Goal: Task Accomplishment & Management: Use online tool/utility

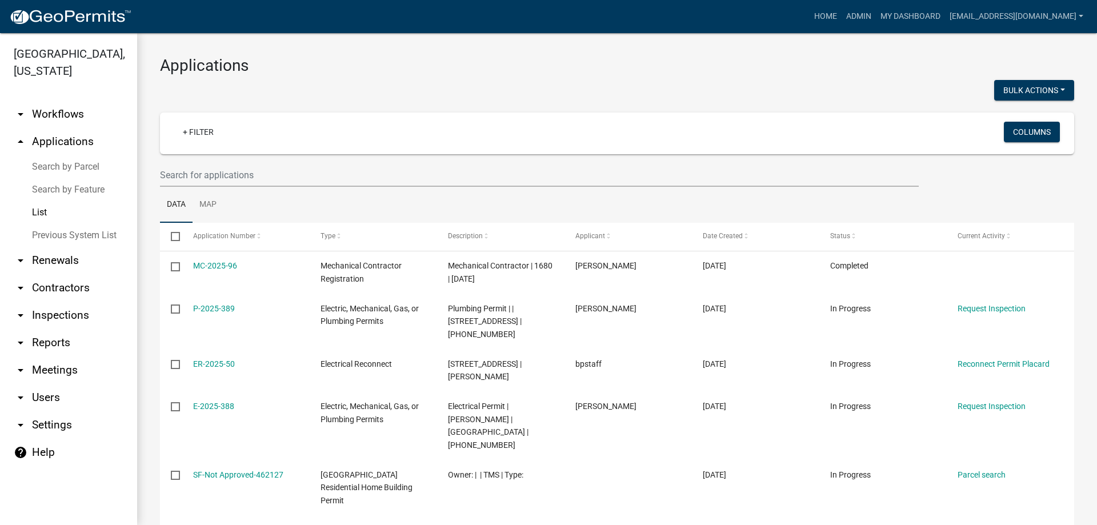
click at [54, 162] on link "Search by Parcel" at bounding box center [68, 166] width 137 height 23
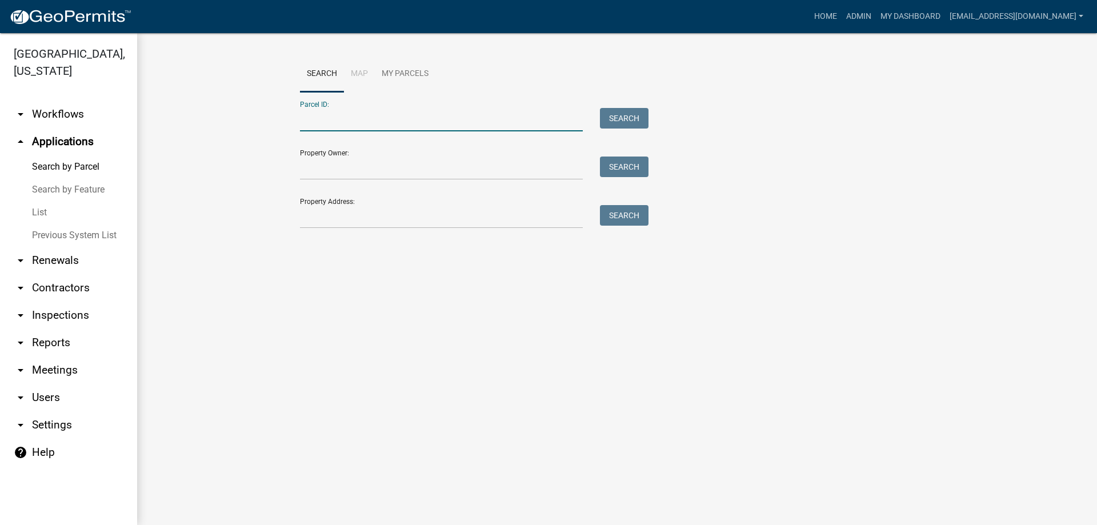
drag, startPoint x: 307, startPoint y: 133, endPoint x: 307, endPoint y: 117, distance: 15.4
paste input "[PHONE_NUMBER]"
click at [319, 120] on input "[PHONE_NUMBER]" at bounding box center [441, 119] width 283 height 23
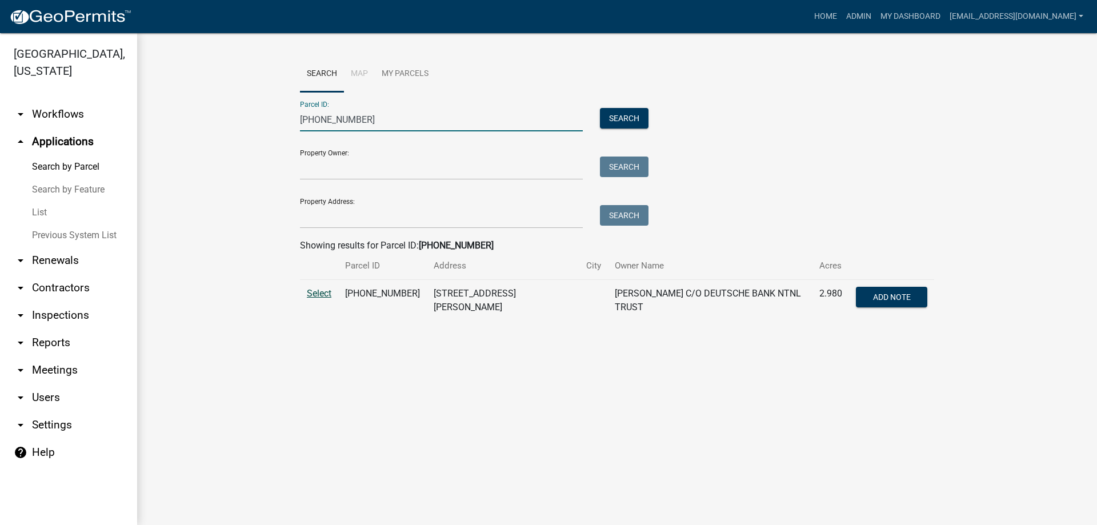
type input "[PHONE_NUMBER]"
click at [330, 289] on span "Select" at bounding box center [319, 293] width 25 height 11
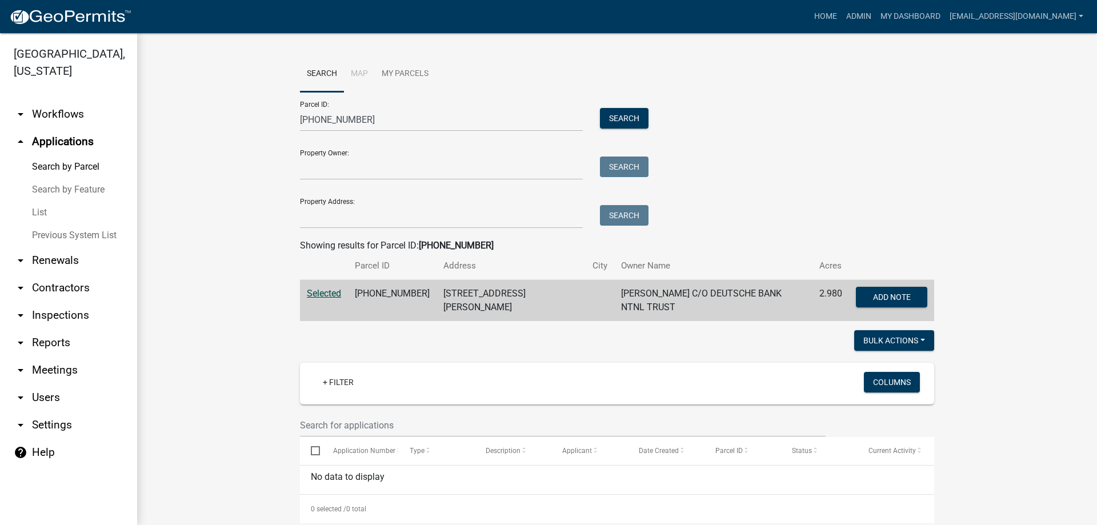
click at [42, 209] on link "List" at bounding box center [68, 212] width 137 height 23
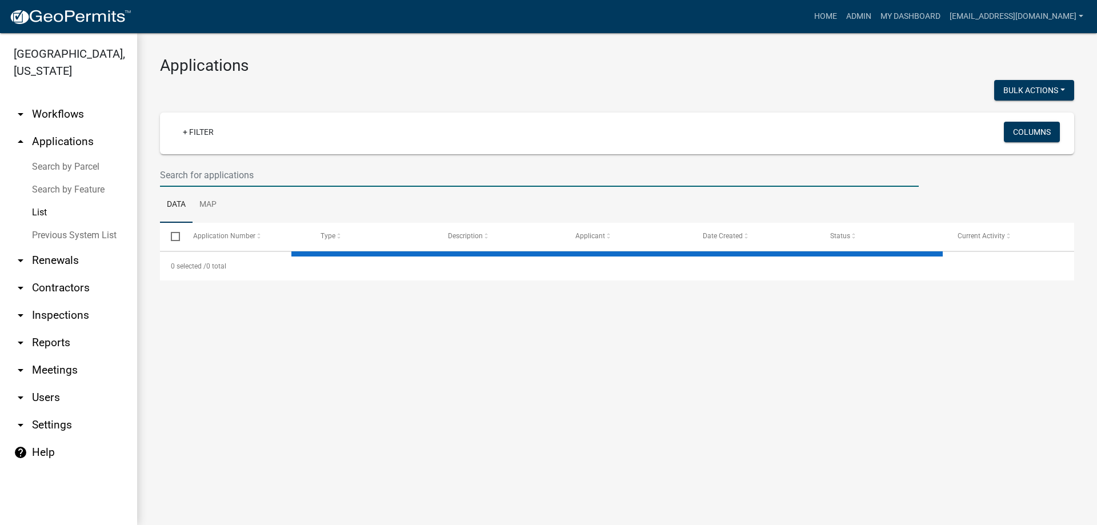
click at [267, 166] on input "text" at bounding box center [539, 174] width 759 height 23
select select "3: 100"
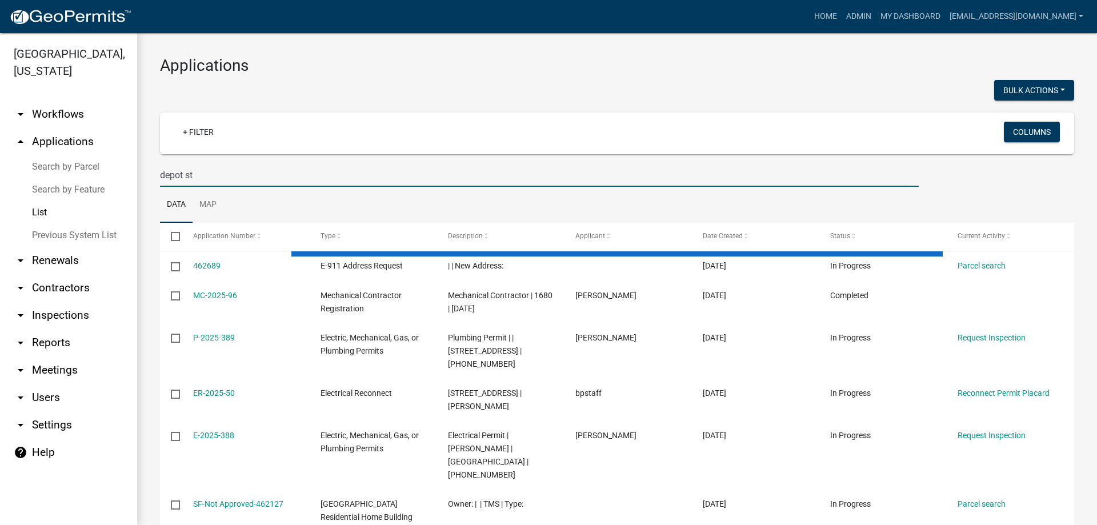
type input "depot st"
click at [259, 213] on ul "Data Map" at bounding box center [617, 205] width 914 height 36
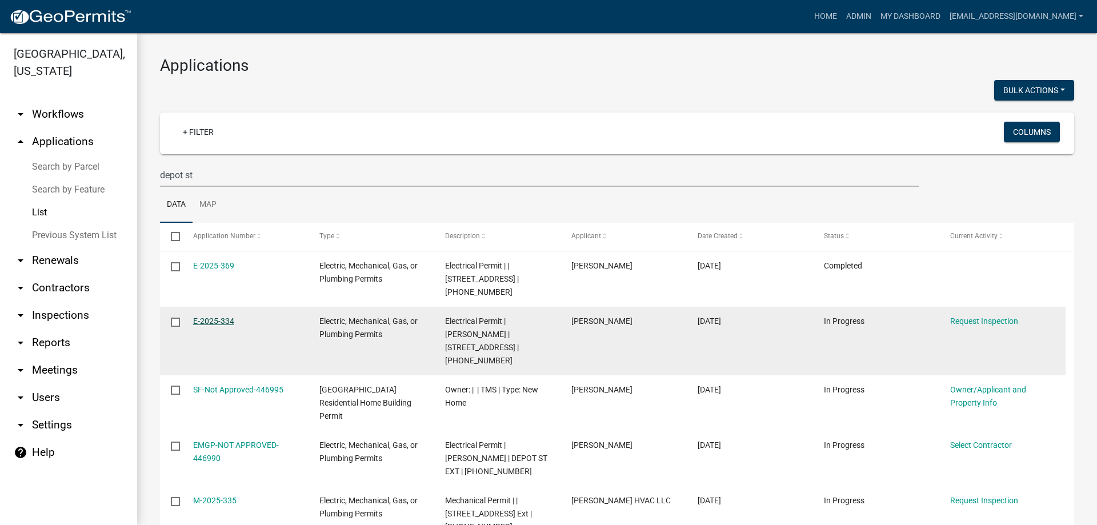
click at [205, 317] on link "E-2025-334" at bounding box center [213, 321] width 41 height 9
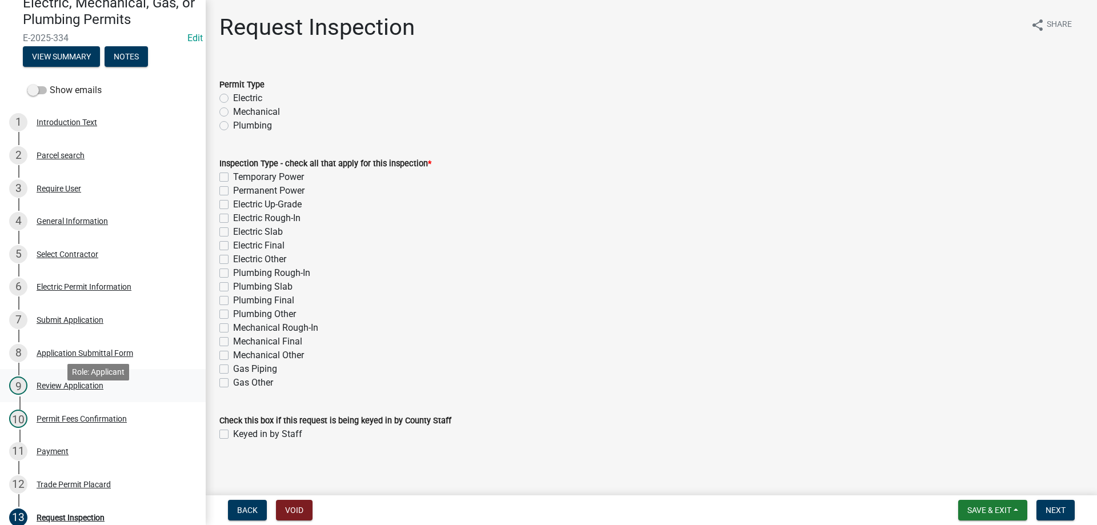
scroll to position [114, 0]
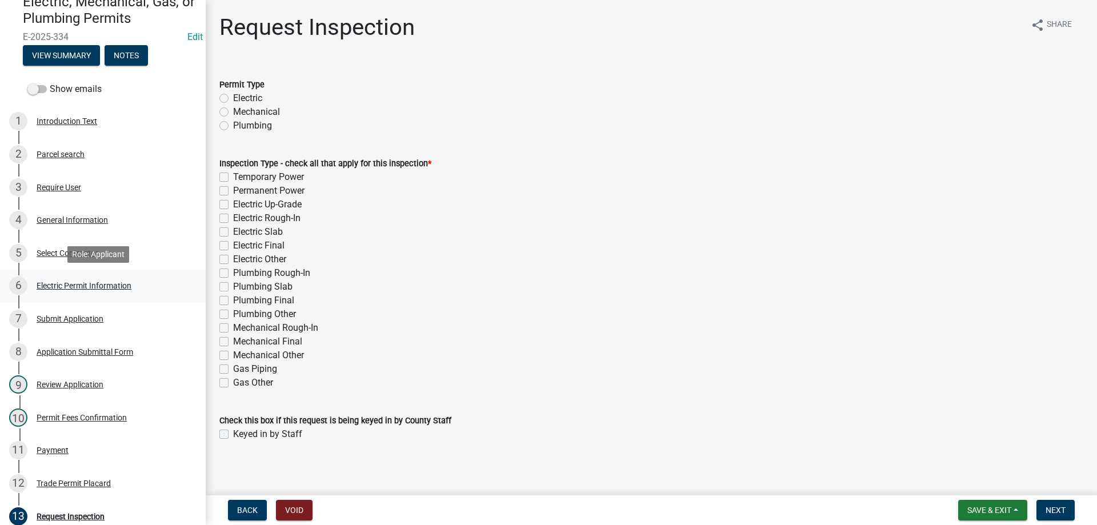
click at [47, 283] on div "Electric Permit Information" at bounding box center [84, 286] width 95 height 8
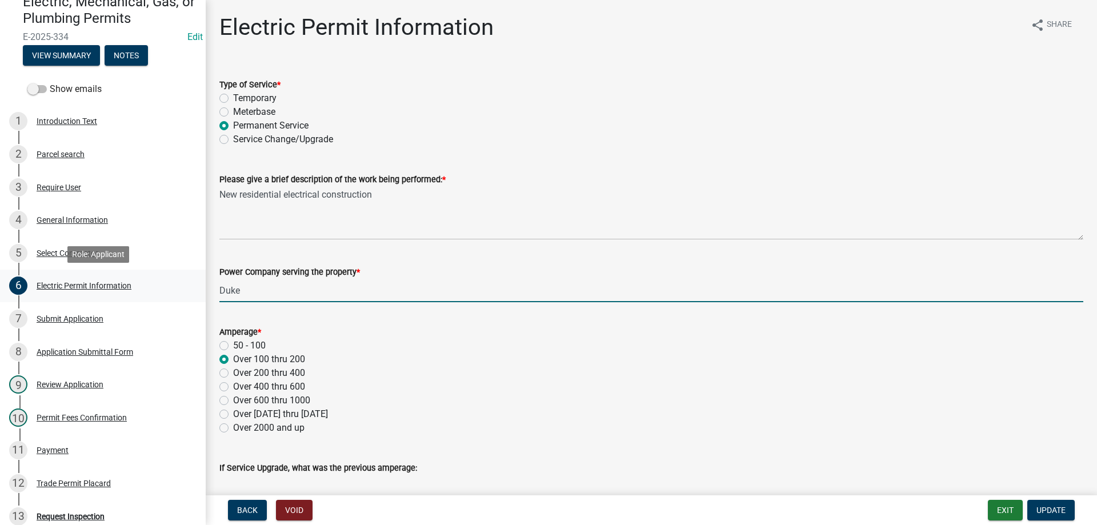
drag, startPoint x: 258, startPoint y: 291, endPoint x: 163, endPoint y: 283, distance: 94.6
click at [163, 283] on div "Electric, Mechanical, Gas, or Plumbing Permits E-2025-334 Edit View Summary Not…" at bounding box center [548, 262] width 1097 height 525
type input "Little River"
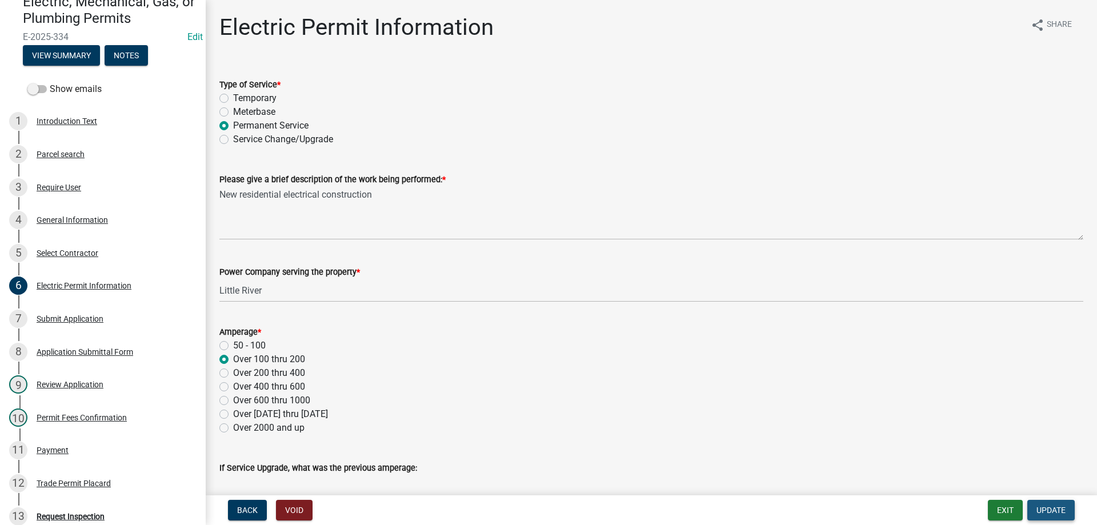
click at [1064, 513] on span "Update" at bounding box center [1051, 510] width 29 height 9
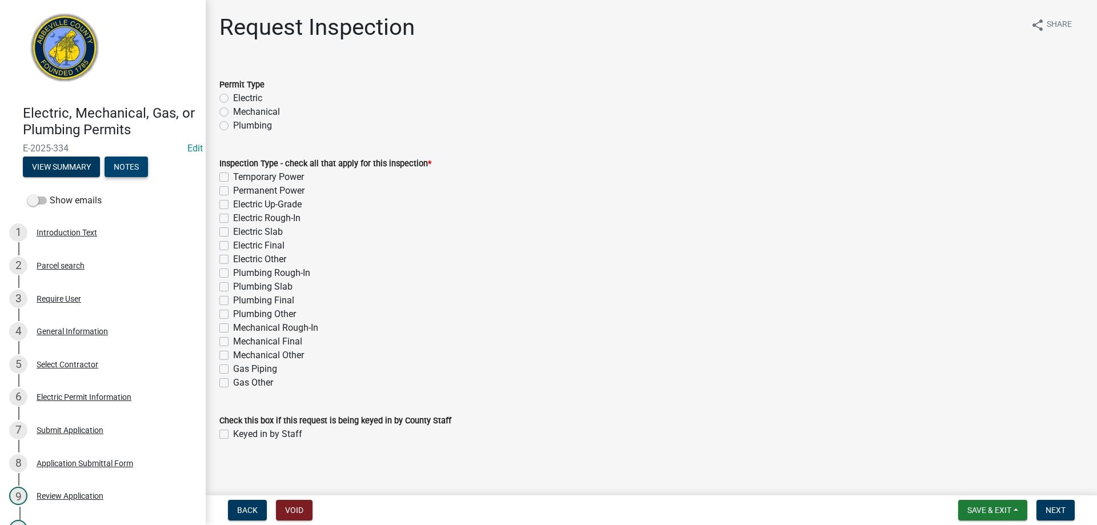
scroll to position [0, 0]
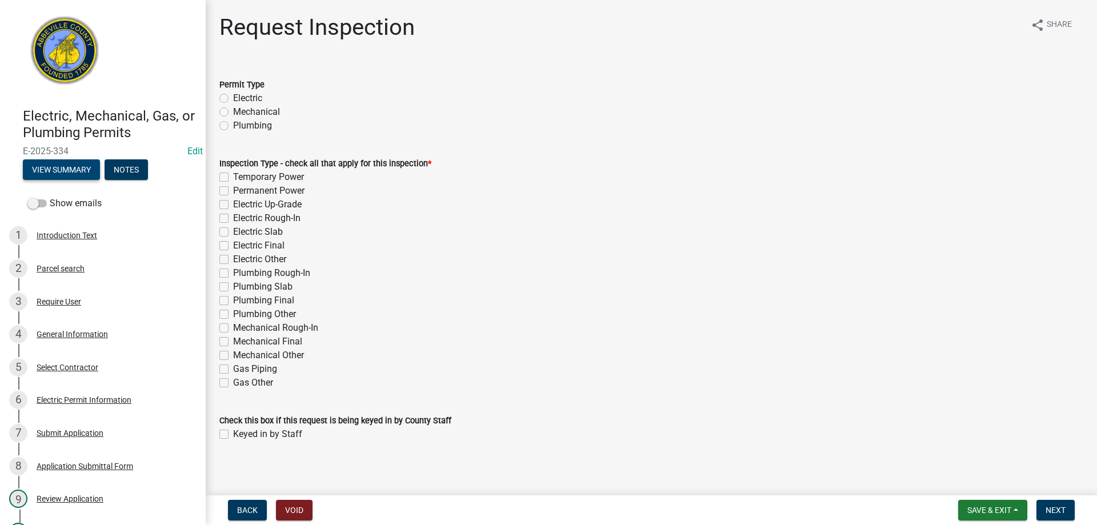
click at [54, 167] on button "View Summary" at bounding box center [61, 169] width 77 height 21
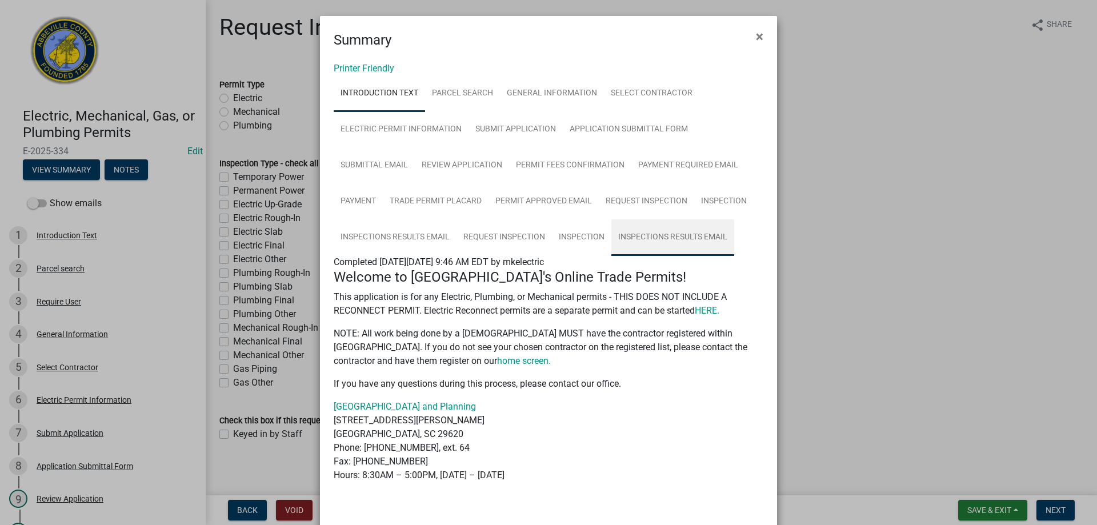
click at [654, 234] on link "Inspections Results Email" at bounding box center [672, 237] width 123 height 37
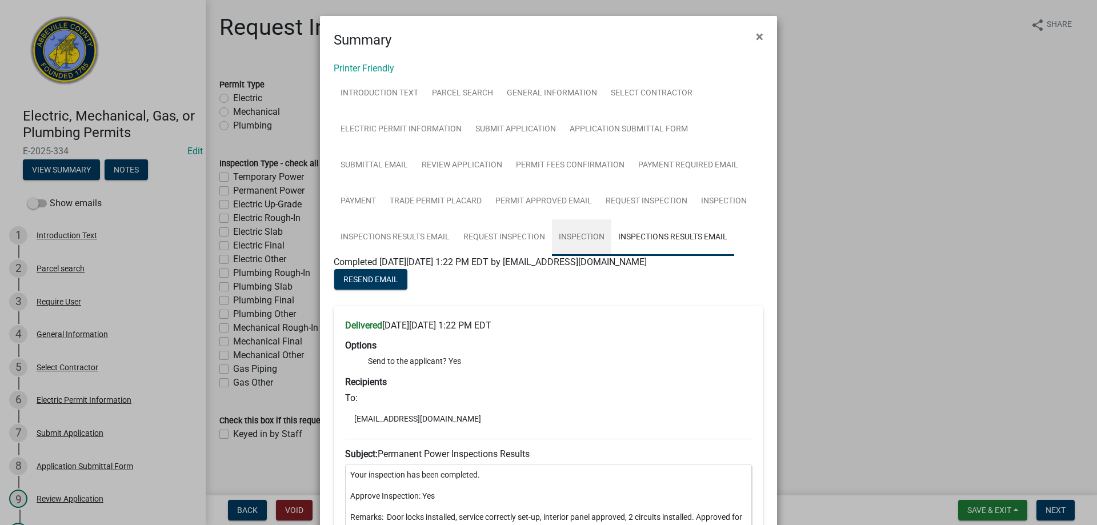
click at [573, 239] on link "Inspection" at bounding box center [581, 237] width 59 height 37
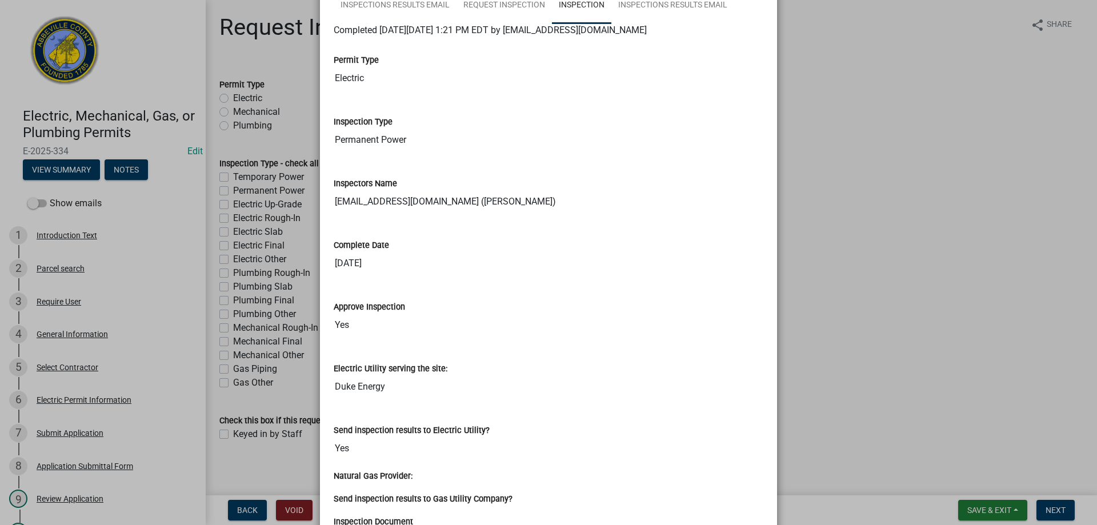
scroll to position [3, 0]
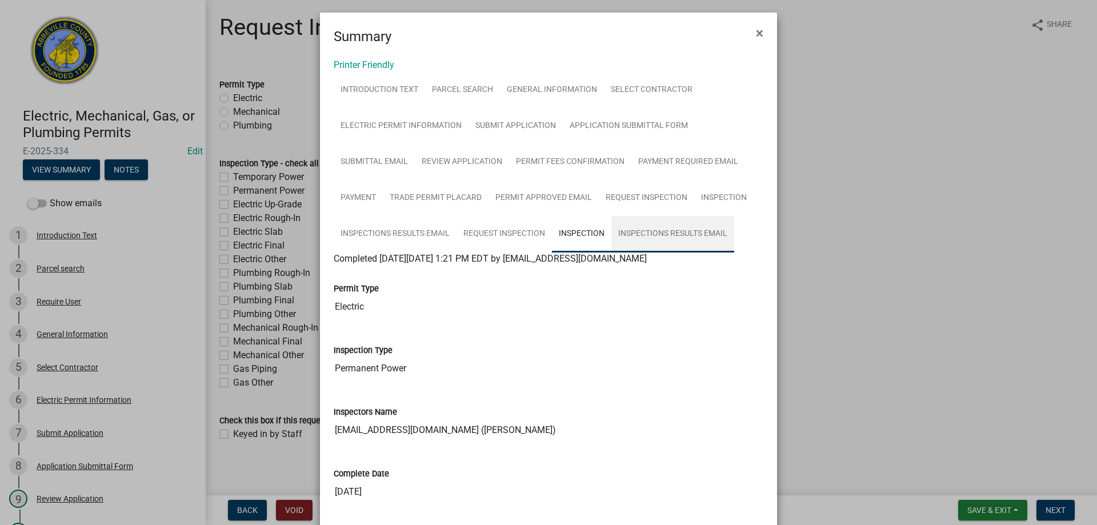
click at [642, 237] on link "Inspections Results Email" at bounding box center [672, 234] width 123 height 37
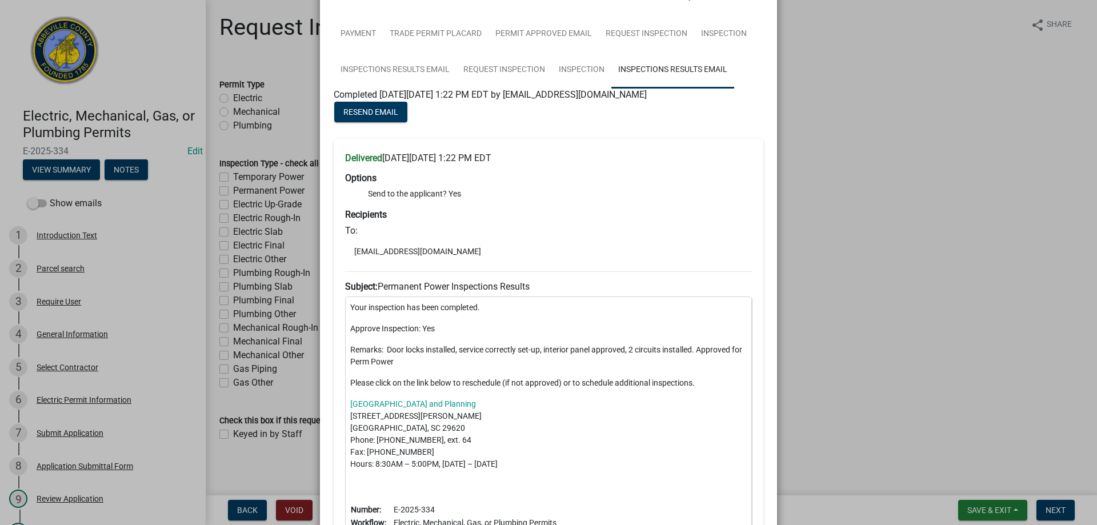
scroll to position [175, 0]
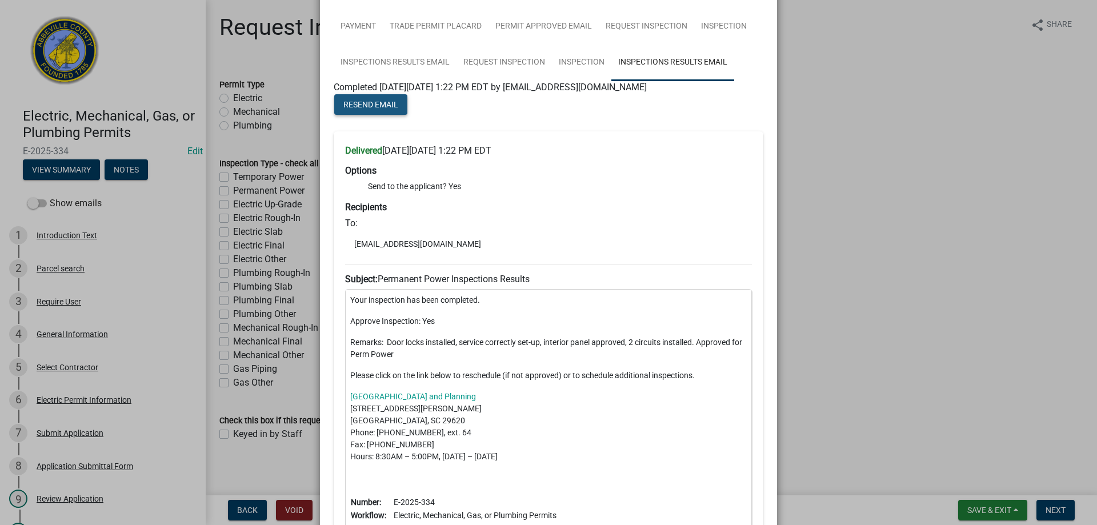
click at [354, 107] on span "Resend Email" at bounding box center [370, 104] width 55 height 9
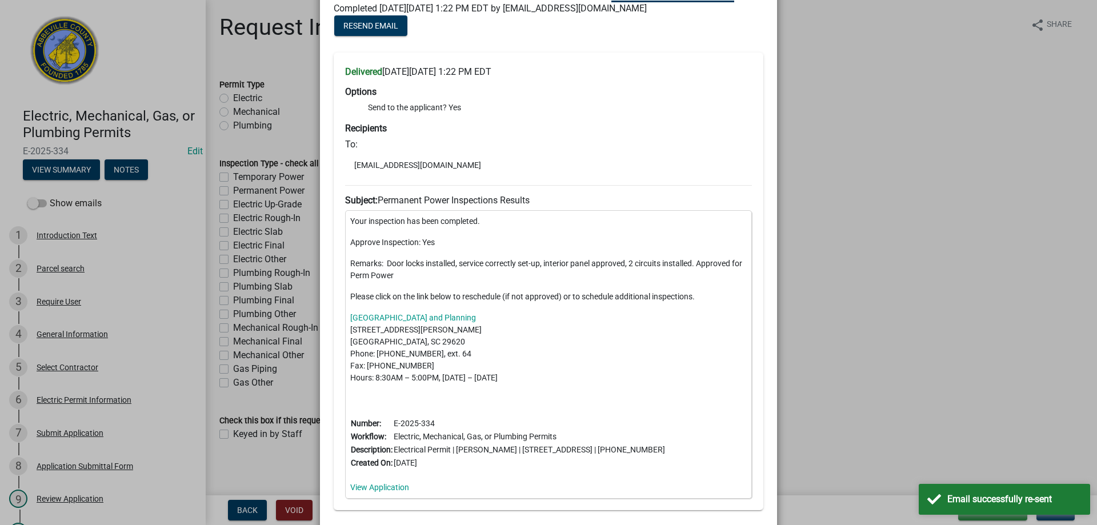
scroll to position [281, 0]
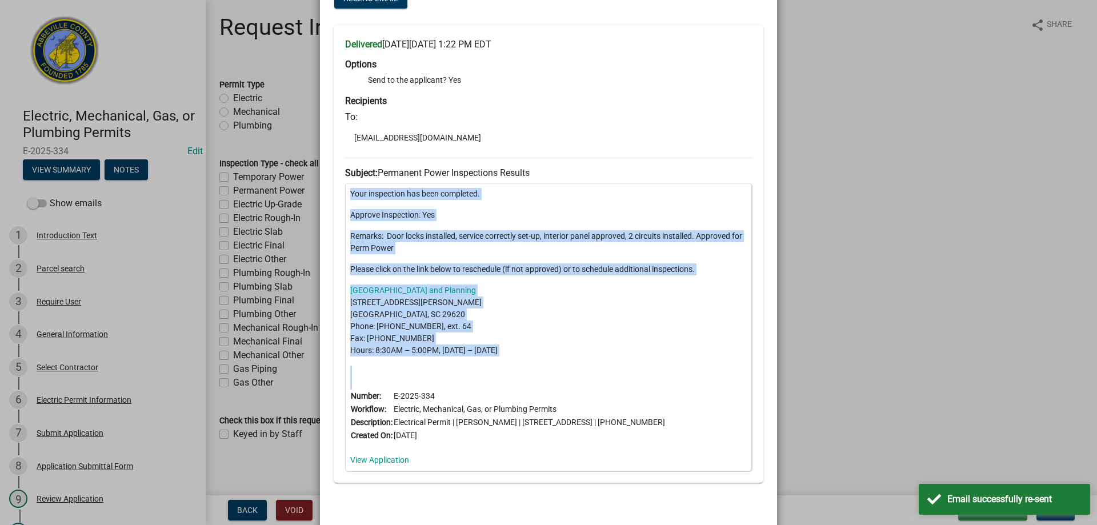
drag, startPoint x: 347, startPoint y: 194, endPoint x: 444, endPoint y: 451, distance: 275.4
click at [444, 451] on div "Your inspection has been completed. Approve Inspection: Yes Remarks: Door locks…" at bounding box center [548, 327] width 407 height 289
copy div "Your inspection has been completed. Approve Inspection: Yes Remarks: Door locks…"
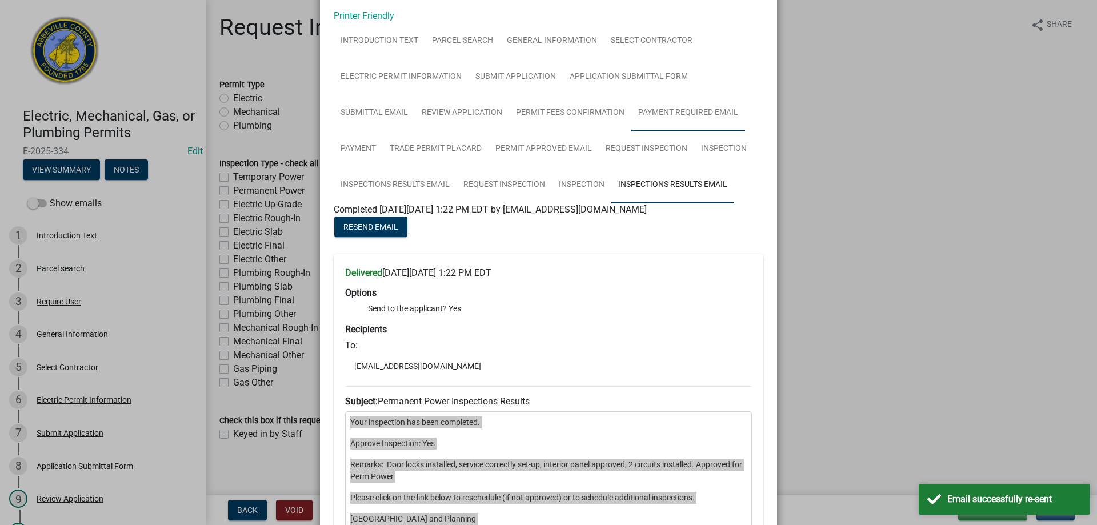
scroll to position [0, 0]
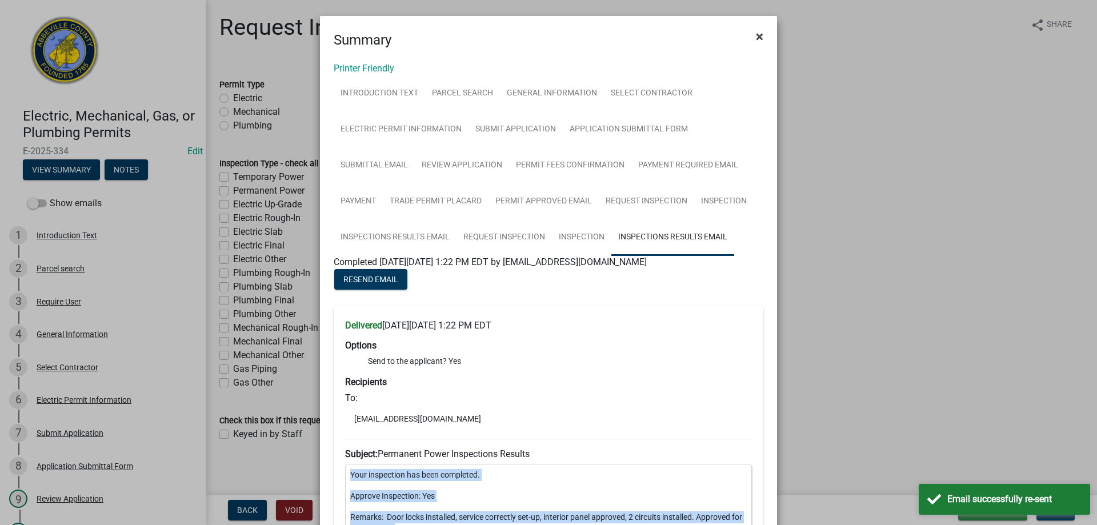
click at [756, 37] on span "×" at bounding box center [759, 37] width 7 height 16
